Goal: Task Accomplishment & Management: Manage account settings

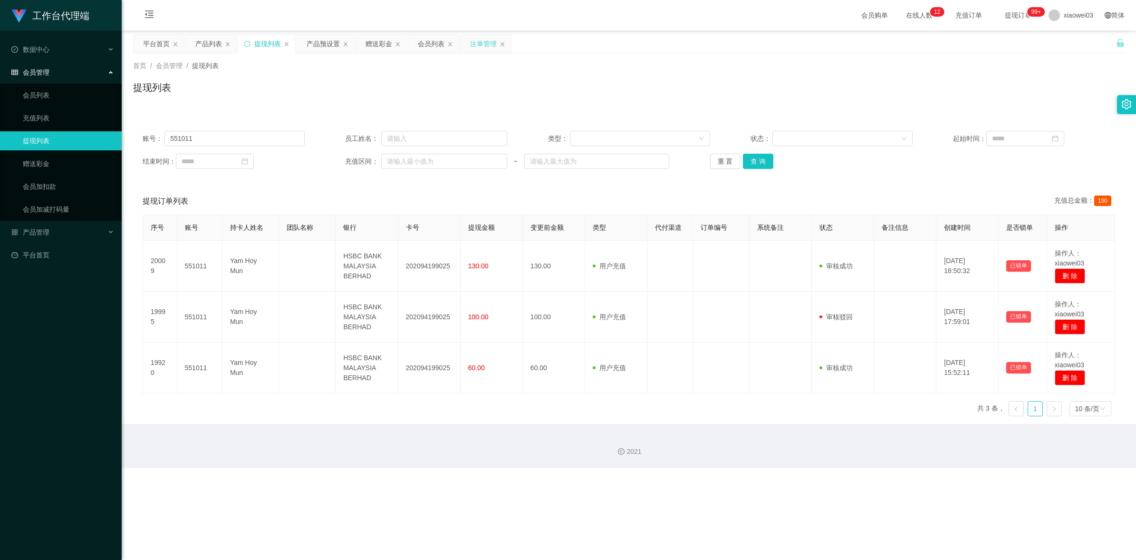
click at [485, 41] on div "注单管理" at bounding box center [483, 44] width 27 height 18
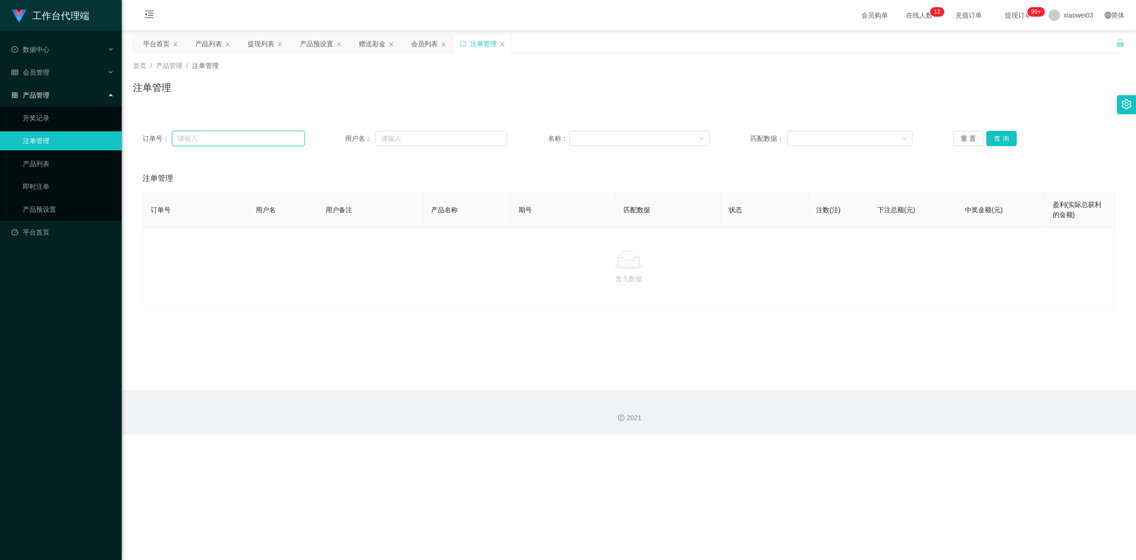
click at [271, 134] on input "text" at bounding box center [238, 138] width 133 height 15
drag, startPoint x: 239, startPoint y: 131, endPoint x: 417, endPoint y: 127, distance: 178.8
click at [239, 131] on input "text" at bounding box center [238, 138] width 133 height 15
click at [446, 134] on input "text" at bounding box center [442, 138] width 132 height 15
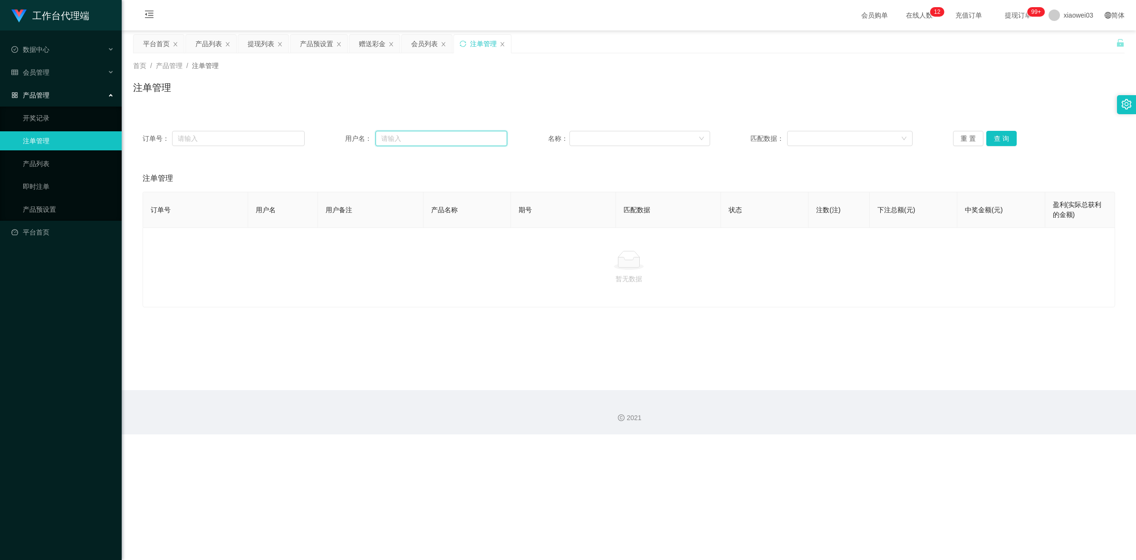
paste input "tyk98"
type input "tyk98"
click at [1004, 138] on button "查 询" at bounding box center [1001, 138] width 30 height 15
click at [639, 102] on div "注单管理" at bounding box center [629, 91] width 992 height 22
click at [205, 45] on div "产品列表" at bounding box center [208, 44] width 27 height 18
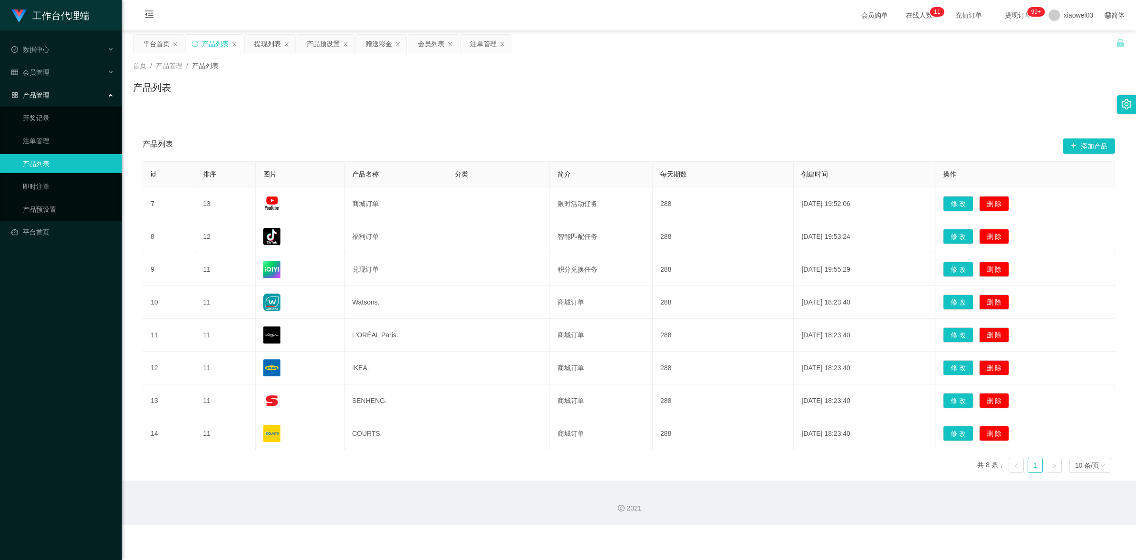
drag, startPoint x: 161, startPoint y: 41, endPoint x: 191, endPoint y: 43, distance: 30.5
click at [160, 41] on div "平台首页" at bounding box center [156, 44] width 27 height 18
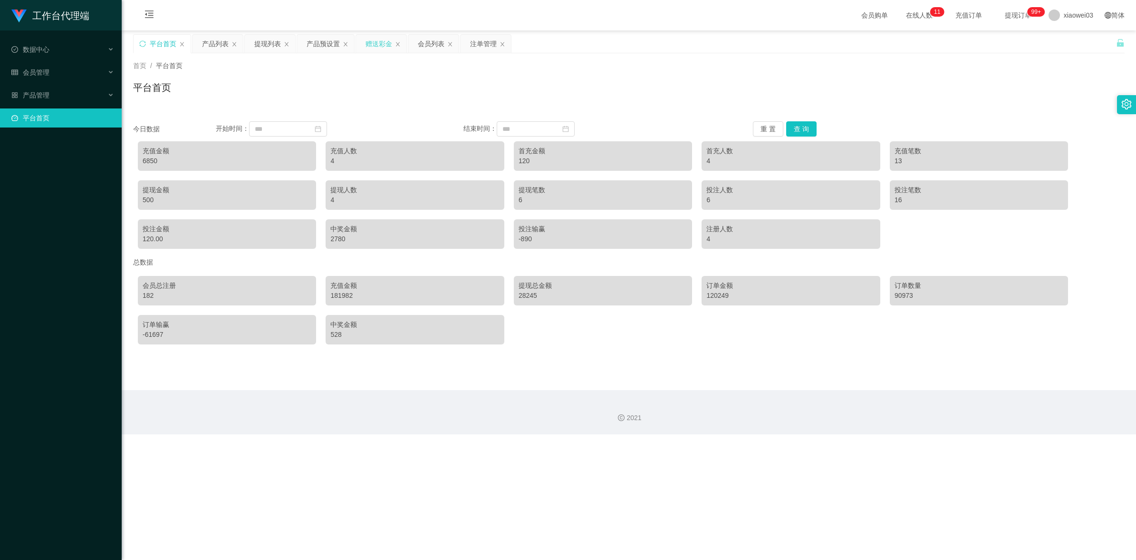
click at [386, 46] on div "赠送彩金" at bounding box center [379, 44] width 27 height 18
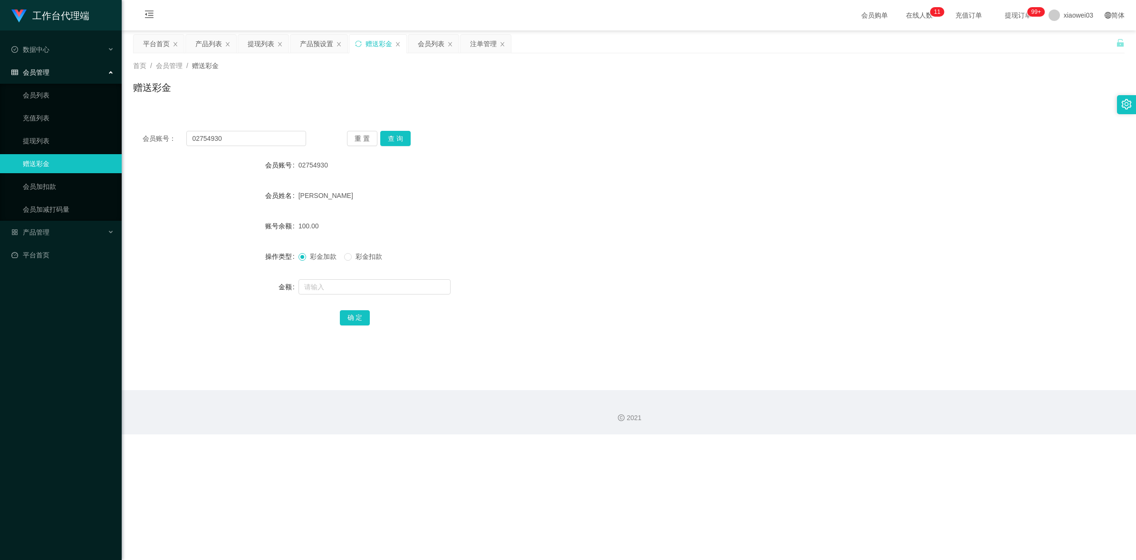
click at [259, 146] on div "会员账号： 02754930 重 置 查 询 会员账号 02754930 会员姓名 [PERSON_NAME] yuen 账号余额 100.00 操作类型 彩…" at bounding box center [629, 234] width 992 height 226
click at [254, 145] on input "02754930" at bounding box center [246, 138] width 120 height 15
click at [261, 142] on input "02754930" at bounding box center [246, 138] width 120 height 15
paste input "tyk98"
click at [277, 141] on input "02754930tyk98" at bounding box center [246, 138] width 120 height 15
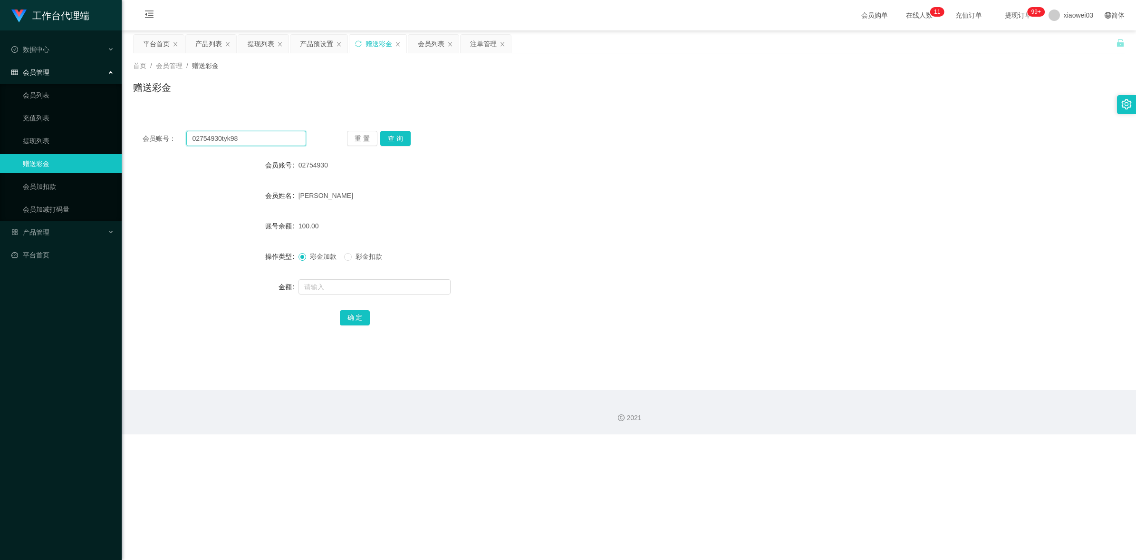
click at [277, 141] on input "02754930tyk98" at bounding box center [246, 138] width 120 height 15
paste input "text"
type input "tyk98"
click at [406, 132] on button "查 询" at bounding box center [395, 138] width 30 height 15
click at [474, 182] on form "会员账号 tyk98 会员姓名 [PERSON_NAME] 账号余额 0.00 操作类型 彩金加款 彩金扣款 金额 确 定" at bounding box center [629, 240] width 992 height 171
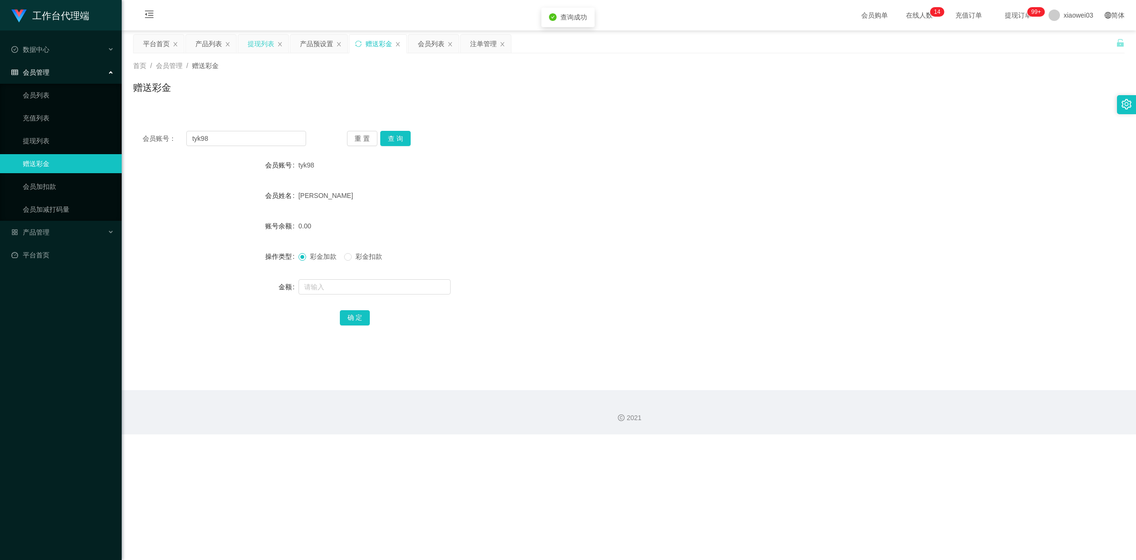
click at [248, 44] on div "提现列表" at bounding box center [261, 44] width 27 height 18
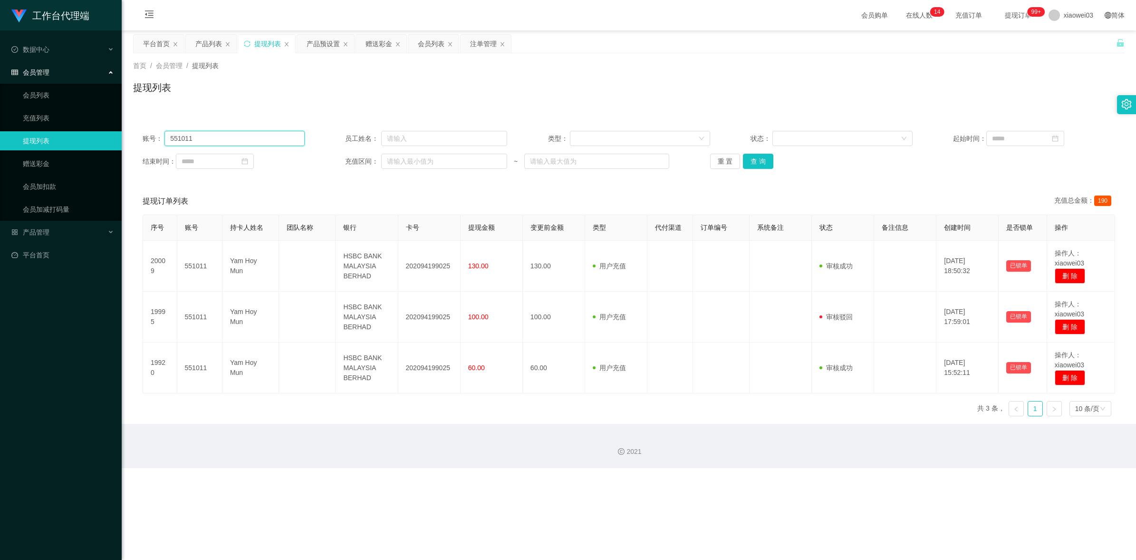
click at [218, 134] on input "551011" at bounding box center [234, 138] width 140 height 15
paste input "tyk98"
type input "tyk98"
click at [756, 160] on button "查 询" at bounding box center [758, 161] width 30 height 15
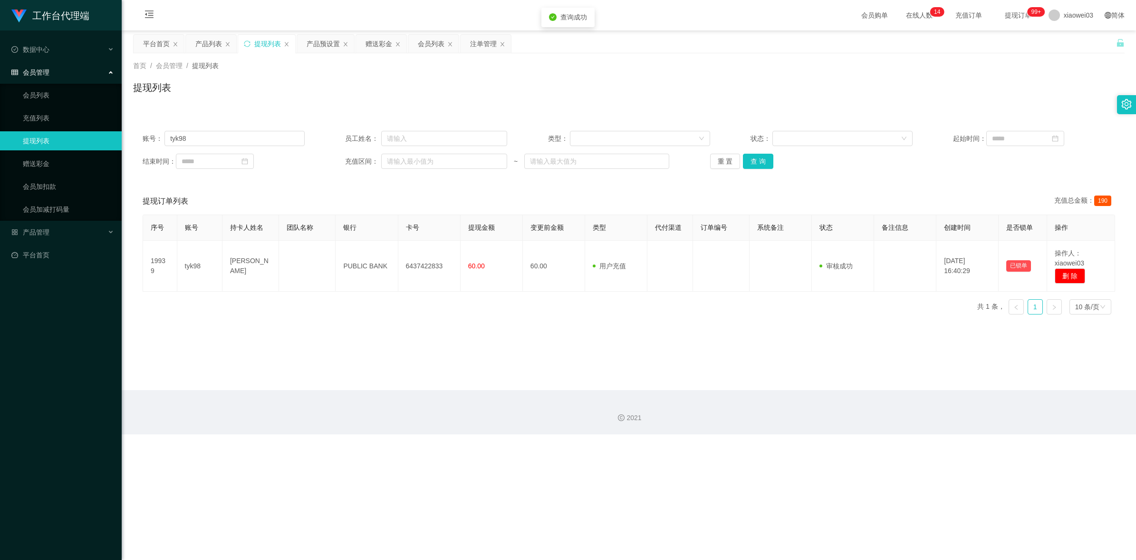
click at [445, 192] on div "提现订单列表 充值总金额： 190" at bounding box center [629, 201] width 973 height 27
click at [389, 51] on div "赠送彩金" at bounding box center [379, 44] width 27 height 18
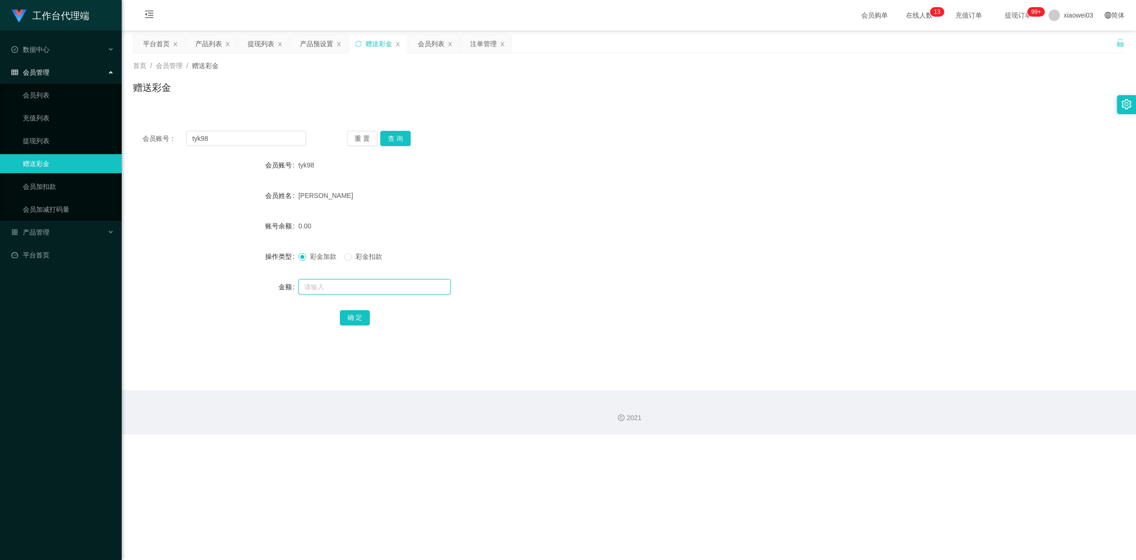
click at [344, 290] on input "text" at bounding box center [375, 286] width 152 height 15
type input "100"
click at [360, 319] on button "确 定" at bounding box center [355, 317] width 30 height 15
click at [738, 181] on form "会员账号 tyk98 会员姓名 [PERSON_NAME] 账号余额 100.00 操作类型 彩金加款 彩金扣款 金额 确 定" at bounding box center [629, 240] width 992 height 171
click at [481, 47] on div "注单管理" at bounding box center [483, 44] width 27 height 18
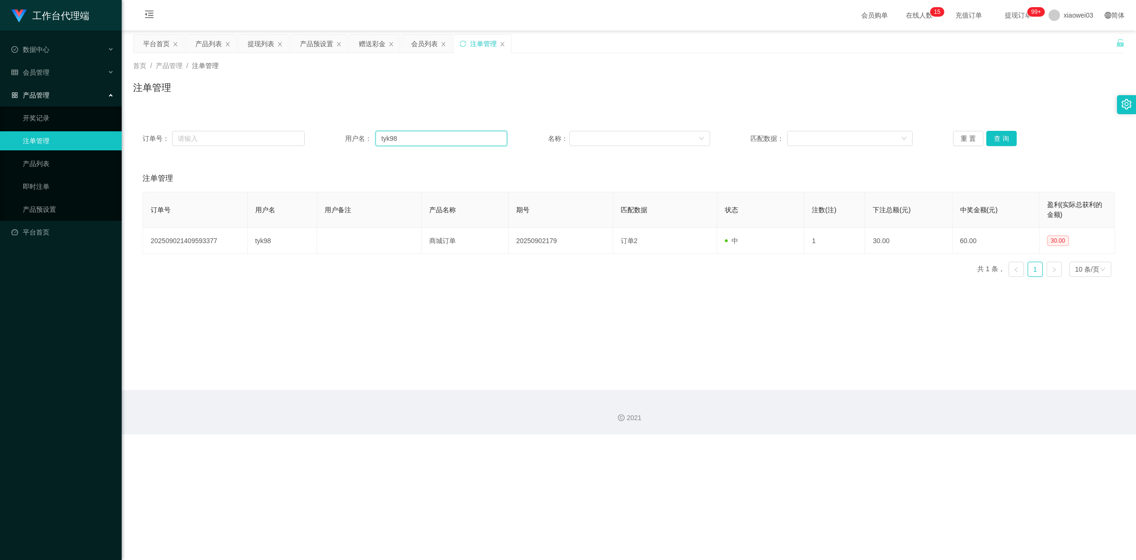
click at [430, 139] on input "tyk98" at bounding box center [442, 138] width 132 height 15
click at [995, 139] on button "查 询" at bounding box center [1001, 138] width 30 height 15
drag, startPoint x: 781, startPoint y: 350, endPoint x: 810, endPoint y: 330, distance: 35.2
click at [782, 350] on main "关闭左侧 关闭右侧 关闭其它 刷新页面 平台首页 产品列表 提现列表 产品预设置 赠送彩金 会员列表 注单管理 首页 / 产品管理 / 注单管理 / 注单管理…" at bounding box center [629, 209] width 1015 height 359
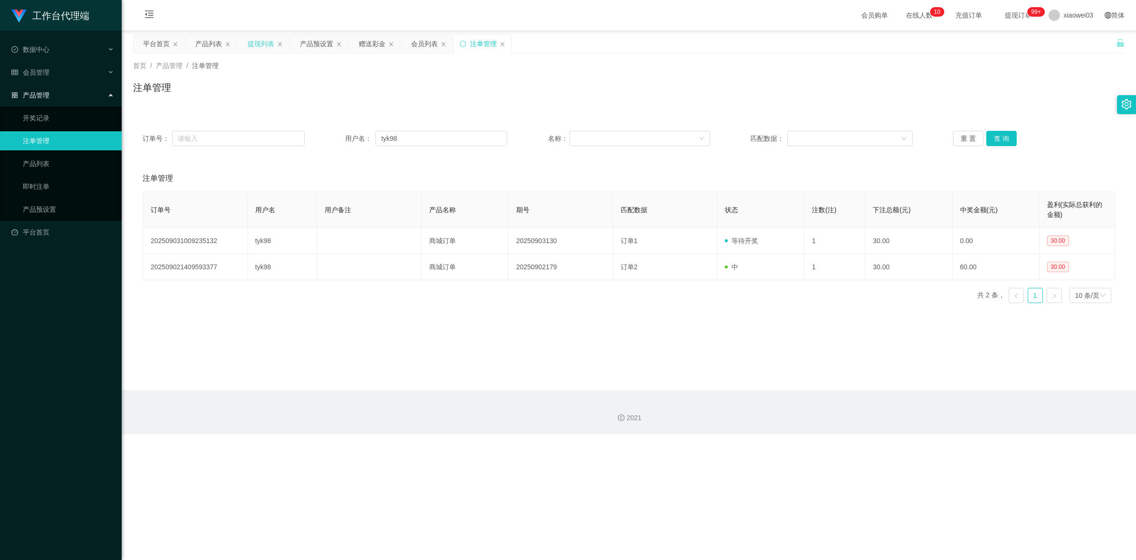
click at [261, 43] on div "提现列表" at bounding box center [261, 44] width 27 height 18
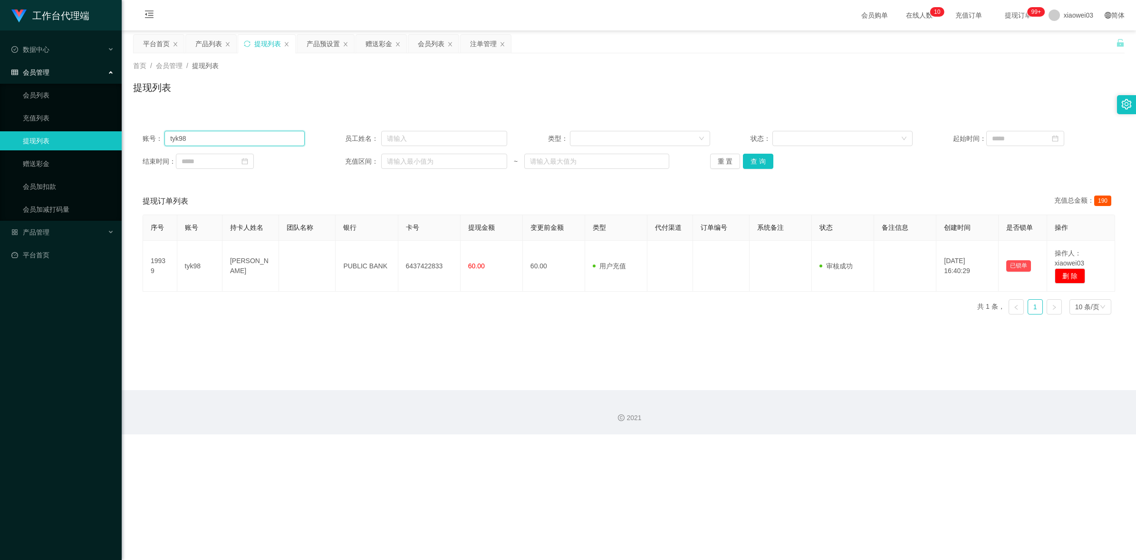
click at [250, 140] on input "tyk98" at bounding box center [234, 138] width 140 height 15
click at [770, 165] on button "查 询" at bounding box center [758, 161] width 30 height 15
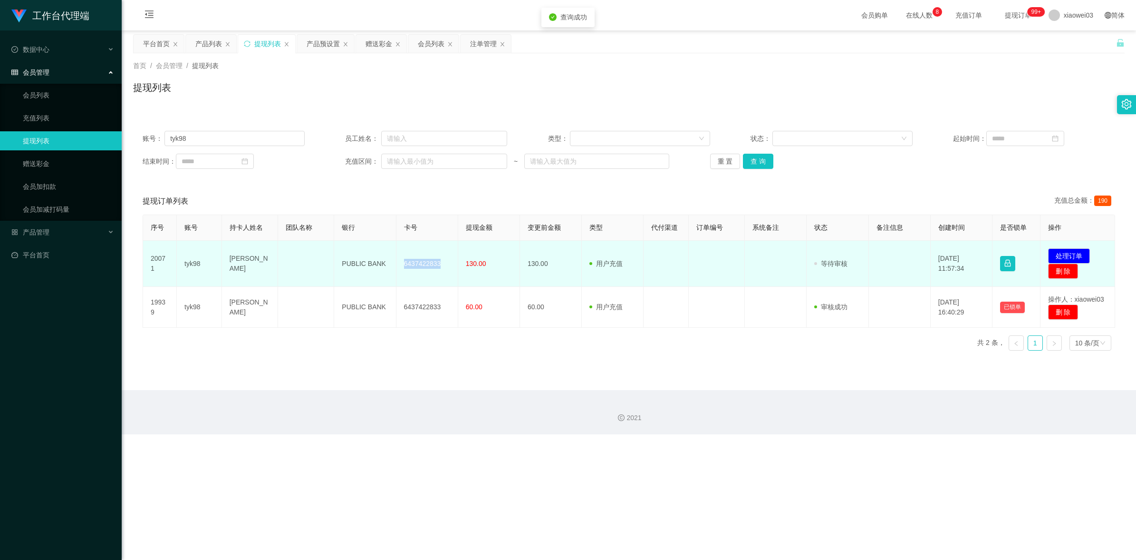
drag, startPoint x: 433, startPoint y: 266, endPoint x: 402, endPoint y: 264, distance: 30.5
click at [402, 264] on td "6437422833" at bounding box center [427, 264] width 62 height 46
click at [1084, 252] on button "处理订单" at bounding box center [1069, 255] width 42 height 15
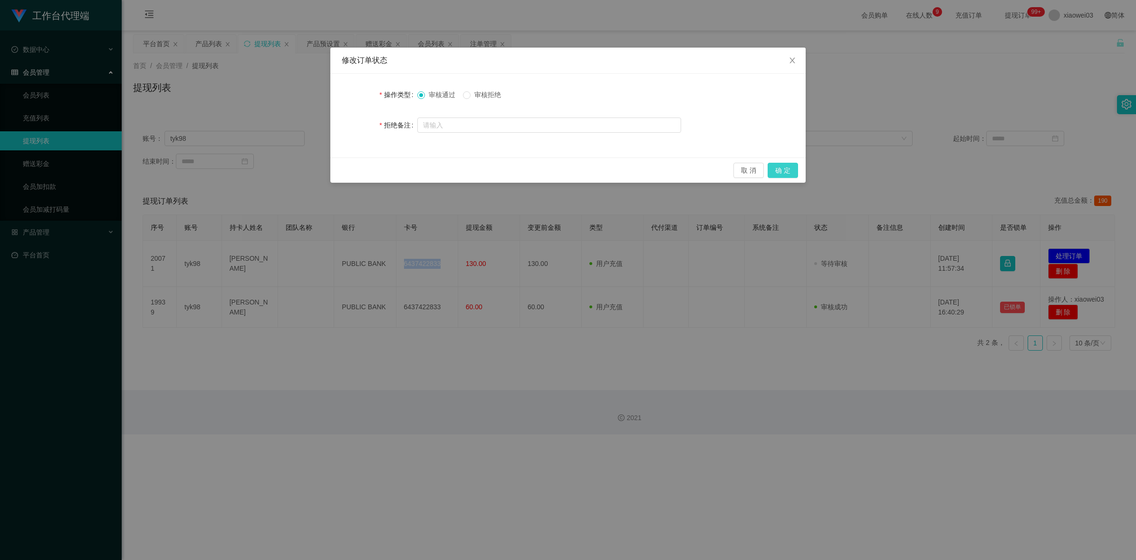
drag, startPoint x: 780, startPoint y: 167, endPoint x: 773, endPoint y: 170, distance: 7.2
click at [781, 167] on button "确 定" at bounding box center [783, 170] width 30 height 15
